Goal: Task Accomplishment & Management: Complete application form

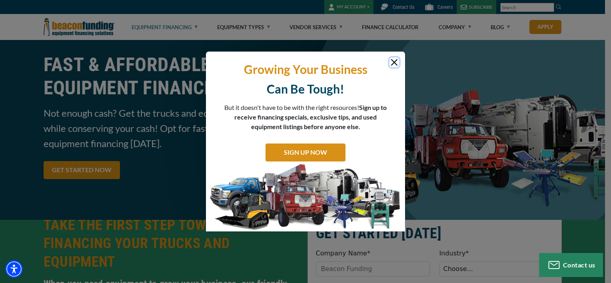
click at [391, 62] on button "Close" at bounding box center [395, 63] width 10 height 10
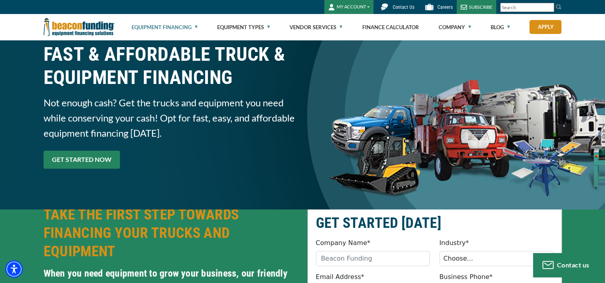
click at [72, 158] on link "GET STARTED NOW" at bounding box center [82, 160] width 76 height 18
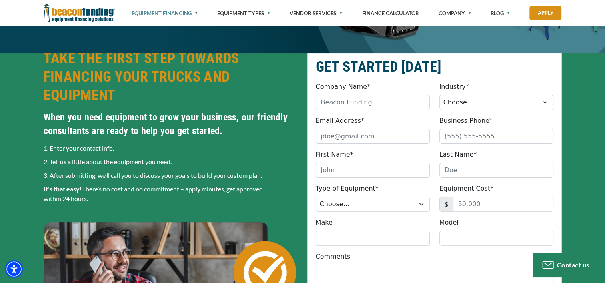
scroll to position [168, 0]
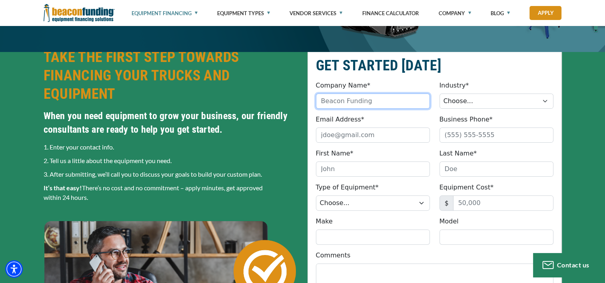
click at [376, 100] on input "Company Name*" at bounding box center [373, 101] width 114 height 15
type input "KR electrical contracting"
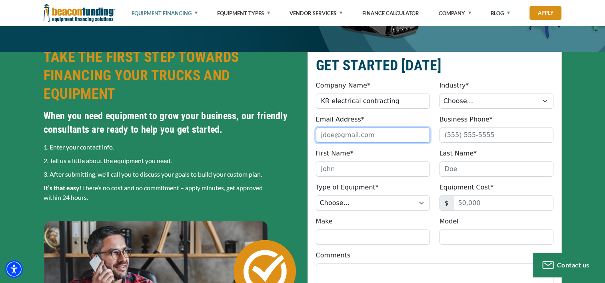
type input "[PERSON_NAME][EMAIL_ADDRESS][PERSON_NAME][DOMAIN_NAME]"
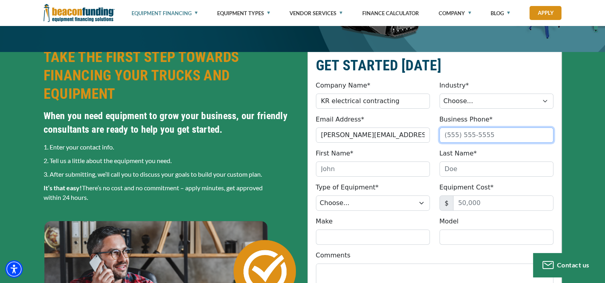
type input "2152539491"
type input "[PERSON_NAME]"
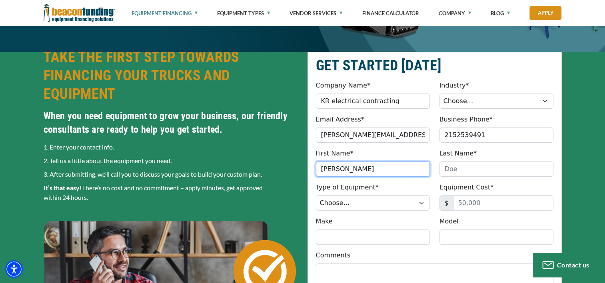
type input "[PERSON_NAME]"
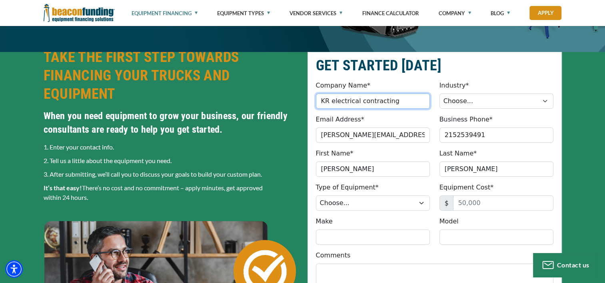
type input "[PHONE_NUMBER]"
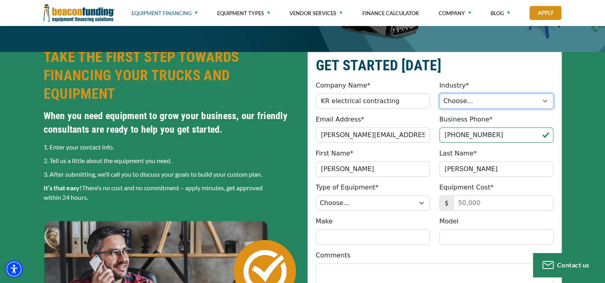
click at [452, 101] on select "Choose... Towing Landscape/Hardscape Decorated Apparel Septic Light Constructio…" at bounding box center [497, 101] width 114 height 15
select select "5"
click at [440, 94] on select "Choose... Towing Landscape/Hardscape Decorated Apparel Septic Light Constructio…" at bounding box center [497, 101] width 114 height 15
click at [498, 109] on fieldset "GET STARTED [DATE] Company Name* KR electrical contracting Please provide a val…" at bounding box center [435, 224] width 254 height 353
click at [498, 103] on select "Choose... Towing Landscape/Hardscape Decorated Apparel Septic Light Constructio…" at bounding box center [497, 101] width 114 height 15
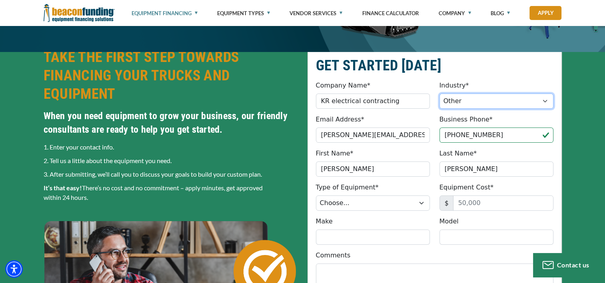
click at [440, 94] on select "Choose... Towing Landscape/Hardscape Decorated Apparel Septic Light Constructio…" at bounding box center [497, 101] width 114 height 15
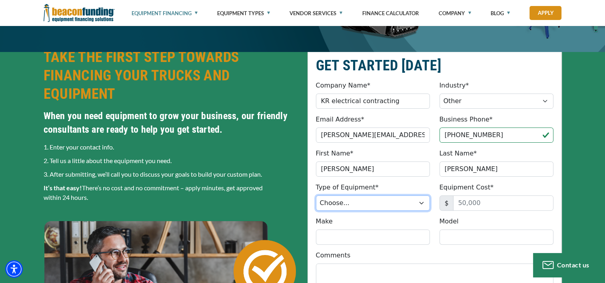
click at [383, 200] on select "Choose... Backhoe Boom/Bucket Truck Chipper Commercial Mower Crane DTG/DTF Prin…" at bounding box center [373, 203] width 114 height 15
select select "9"
click at [316, 196] on select "Choose... Backhoe Boom/Bucket Truck Chipper Commercial Mower Crane DTG/DTF Prin…" at bounding box center [373, 203] width 114 height 15
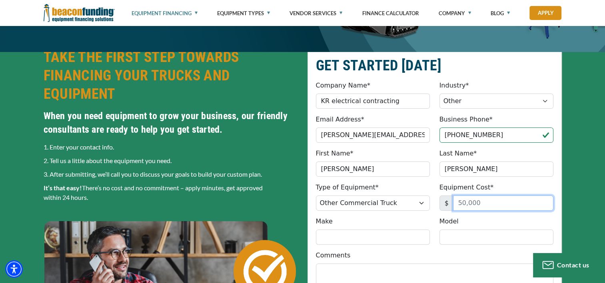
click at [486, 207] on input "Equipment Cost*" at bounding box center [503, 203] width 100 height 15
type input "68,320"
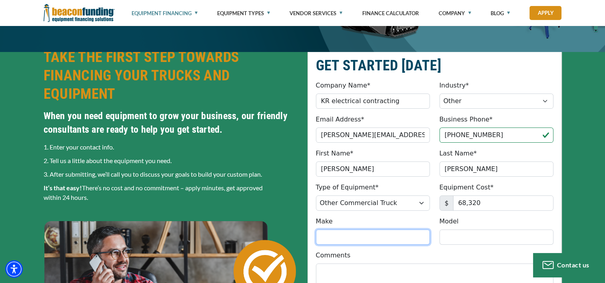
click at [405, 237] on input "Make" at bounding box center [373, 237] width 114 height 15
type input "freightliner"
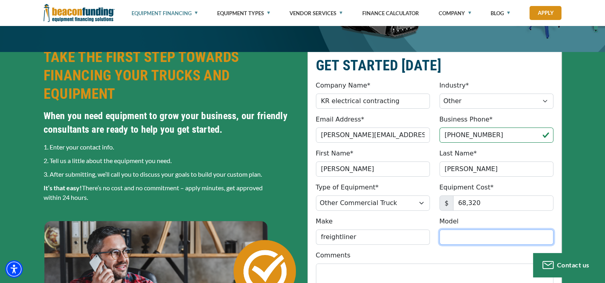
click at [461, 239] on input "Model" at bounding box center [497, 237] width 114 height 15
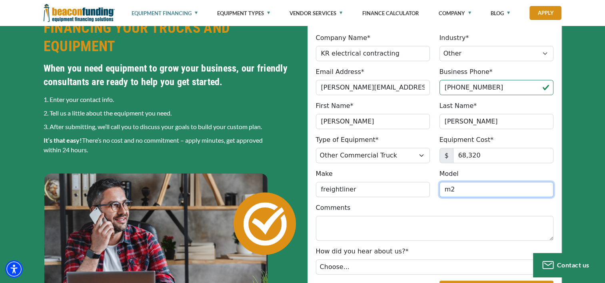
scroll to position [228, 0]
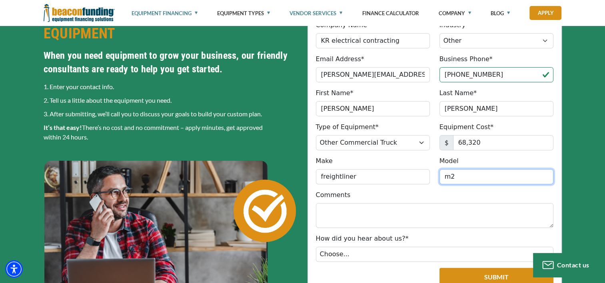
type input "m2"
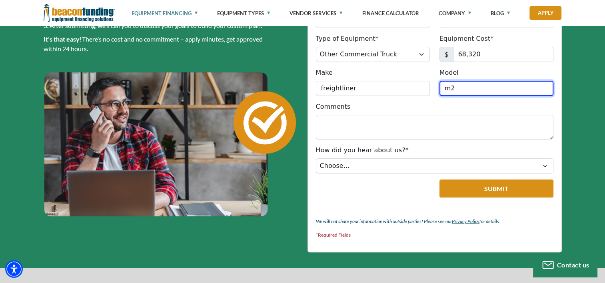
scroll to position [318, 0]
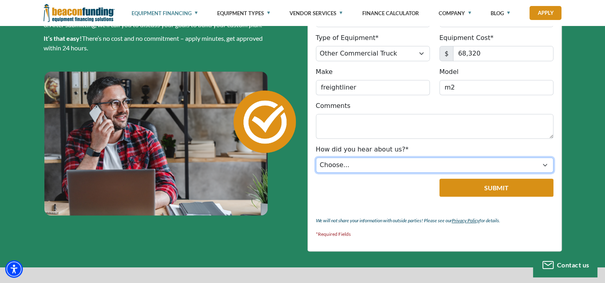
click at [372, 171] on select "Choose... Internet Search Vendor Referral Word of Mouth Client Referral Email E…" at bounding box center [435, 165] width 238 height 15
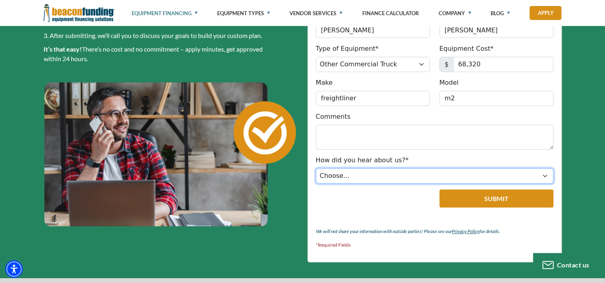
scroll to position [307, 0]
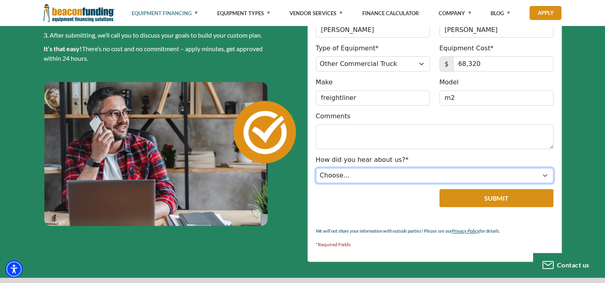
drag, startPoint x: 374, startPoint y: 167, endPoint x: 368, endPoint y: 174, distance: 8.6
click at [368, 174] on select "Choose... Internet Search Vendor Referral Word of Mouth Client Referral Email E…" at bounding box center [435, 175] width 238 height 15
drag, startPoint x: 368, startPoint y: 174, endPoint x: 335, endPoint y: 171, distance: 33.7
click at [335, 171] on select "Choose... Internet Search Vendor Referral Word of Mouth Client Referral Email E…" at bounding box center [435, 175] width 238 height 15
select select "14"
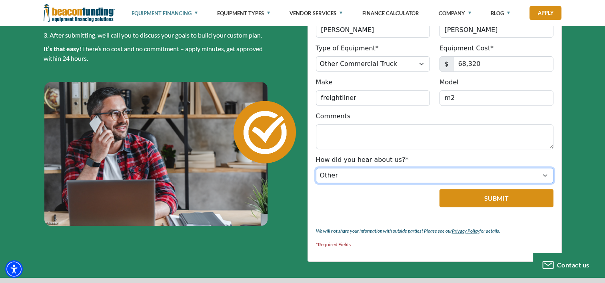
click at [316, 168] on select "Choose... Internet Search Vendor Referral Word of Mouth Client Referral Email E…" at bounding box center [435, 175] width 238 height 15
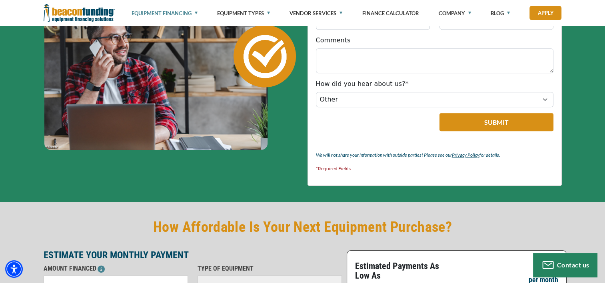
scroll to position [386, 0]
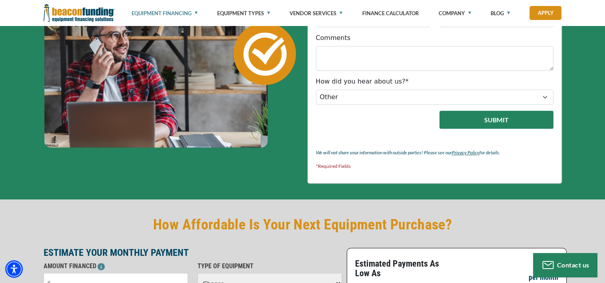
click at [489, 121] on button "Submit" at bounding box center [497, 120] width 114 height 18
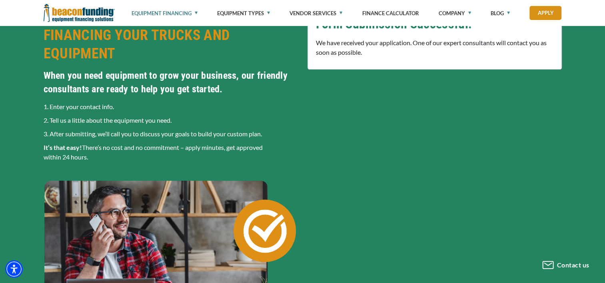
scroll to position [184, 0]
